Goal: Find specific page/section: Find specific page/section

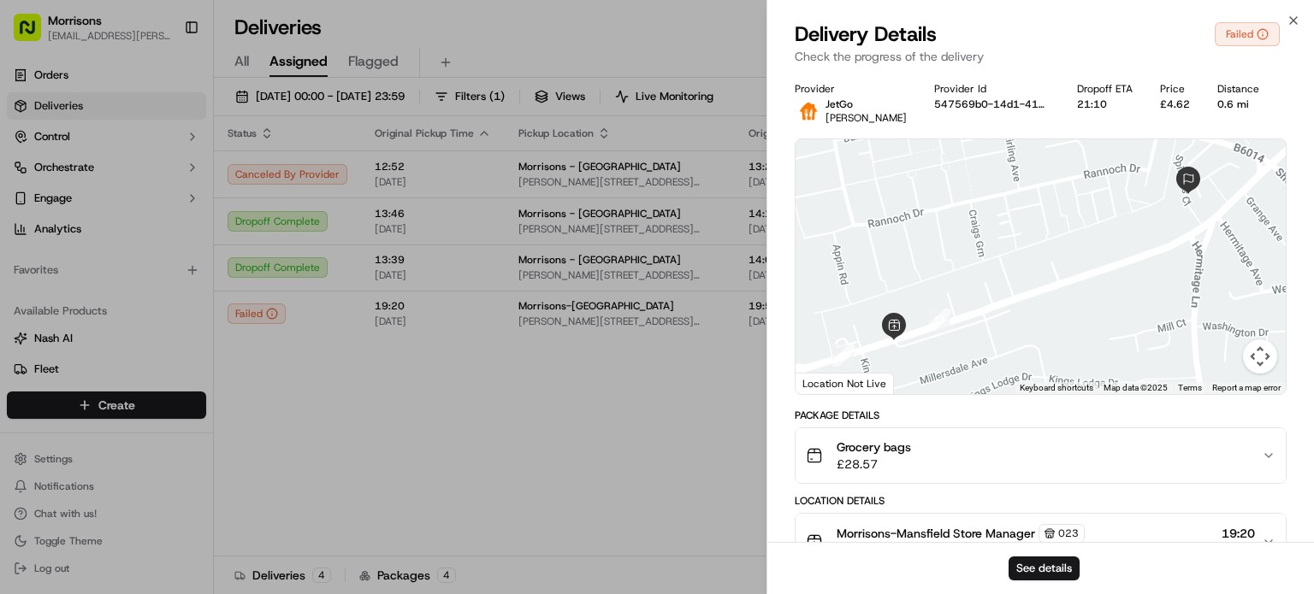
scroll to position [569, 0]
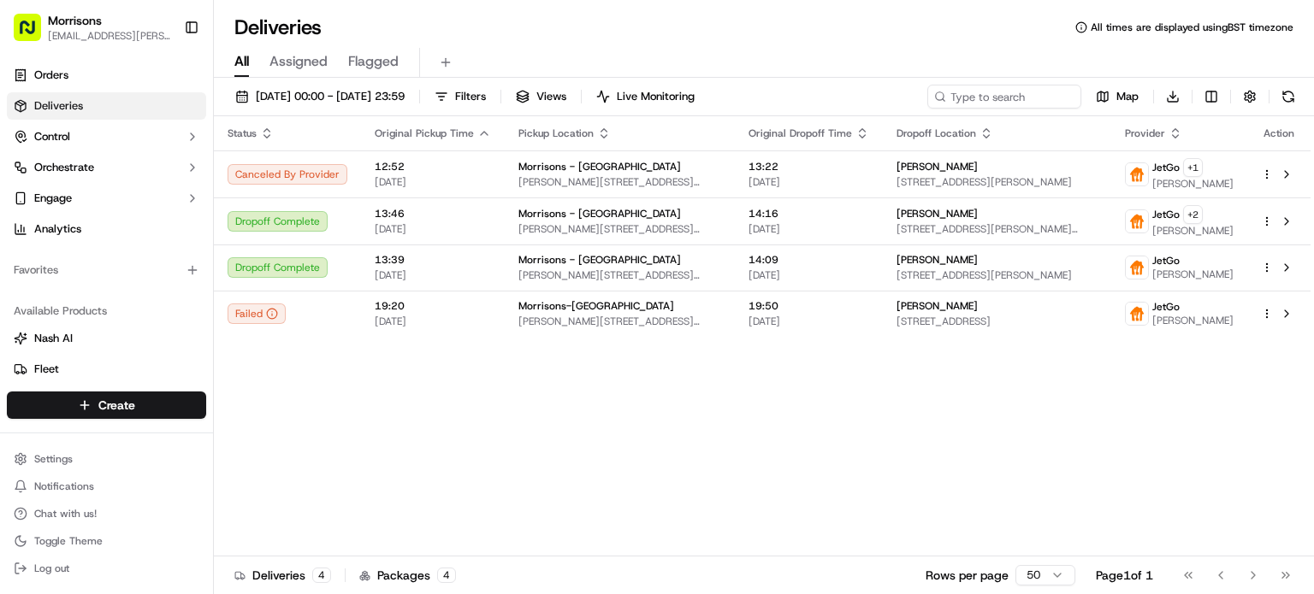
click at [243, 54] on span "All" at bounding box center [241, 61] width 15 height 21
click at [80, 222] on span "Analytics" at bounding box center [57, 229] width 47 height 15
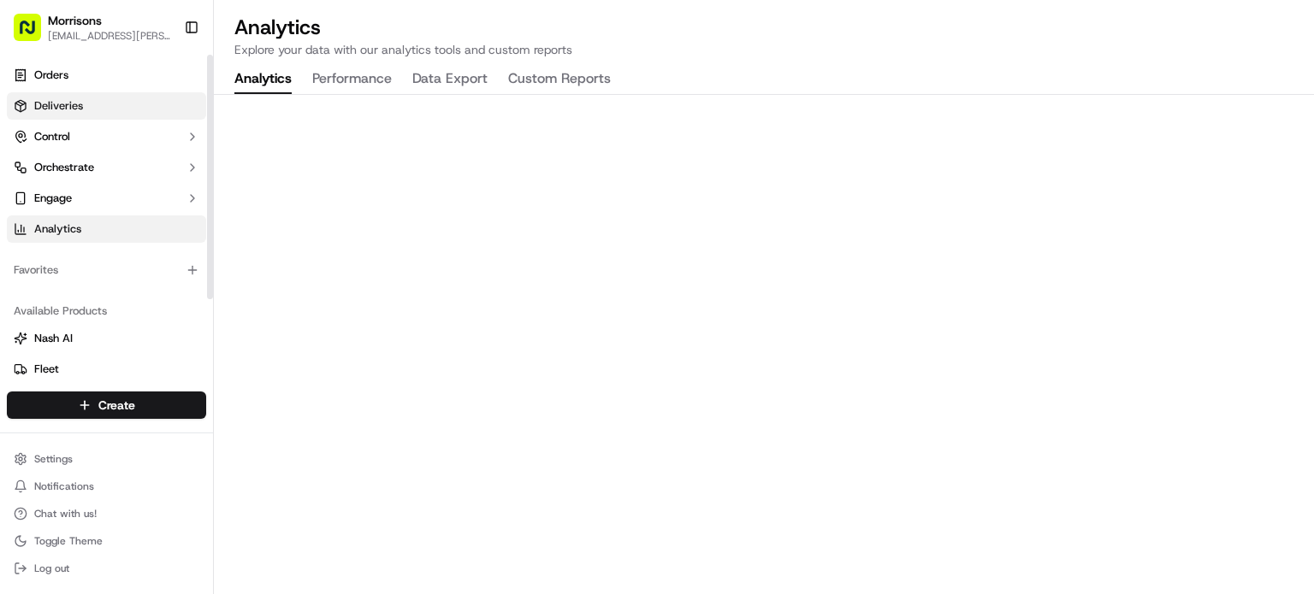
click at [72, 112] on span "Deliveries" at bounding box center [58, 105] width 49 height 15
